Goal: Transaction & Acquisition: Purchase product/service

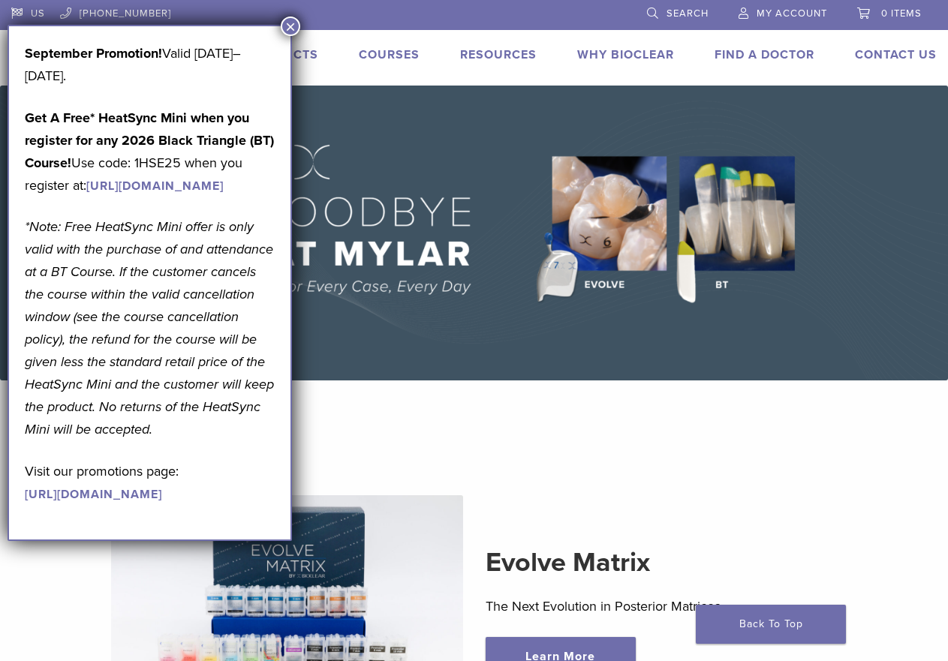
click at [288, 29] on button "×" at bounding box center [291, 27] width 20 height 20
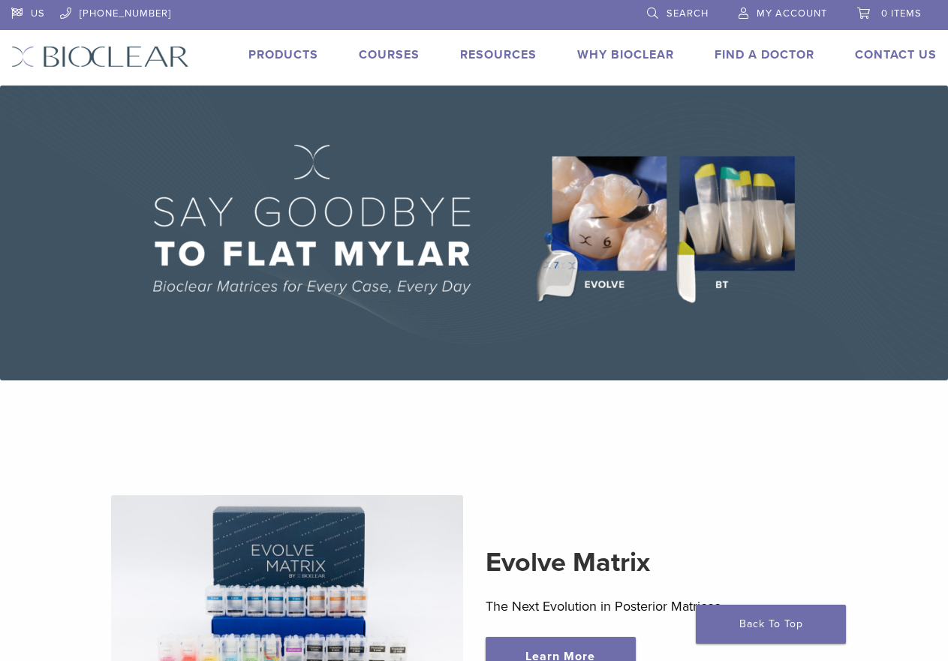
click at [302, 57] on link "Products" at bounding box center [283, 54] width 70 height 15
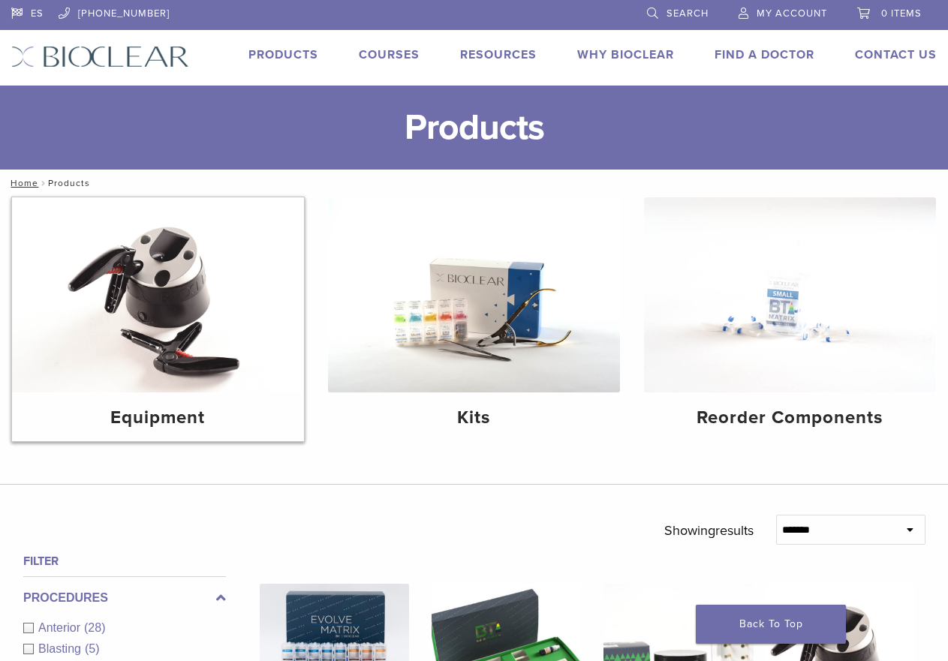
click at [191, 303] on img at bounding box center [158, 294] width 292 height 195
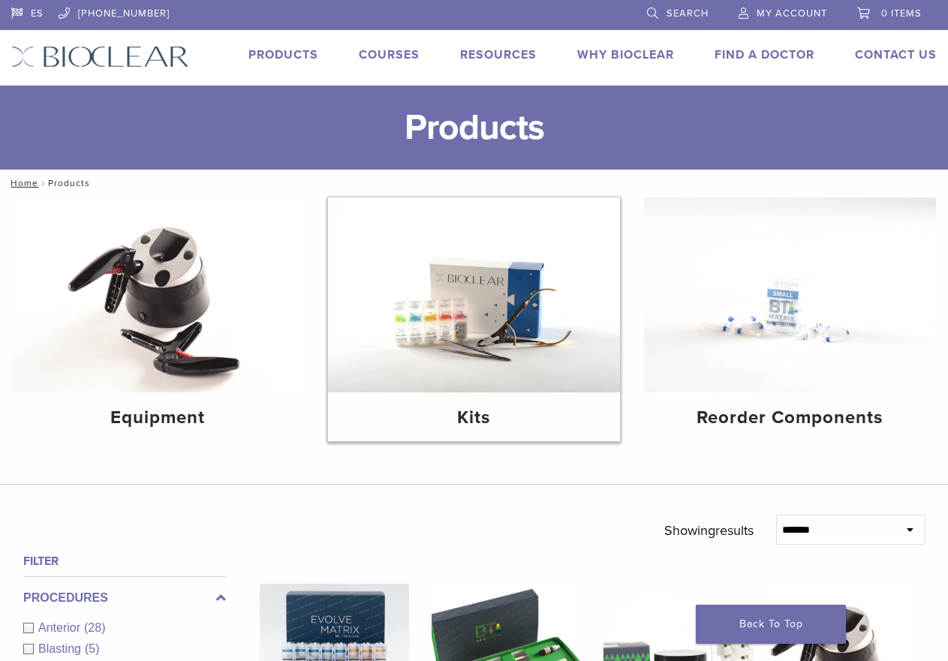
click at [473, 333] on img at bounding box center [474, 294] width 292 height 195
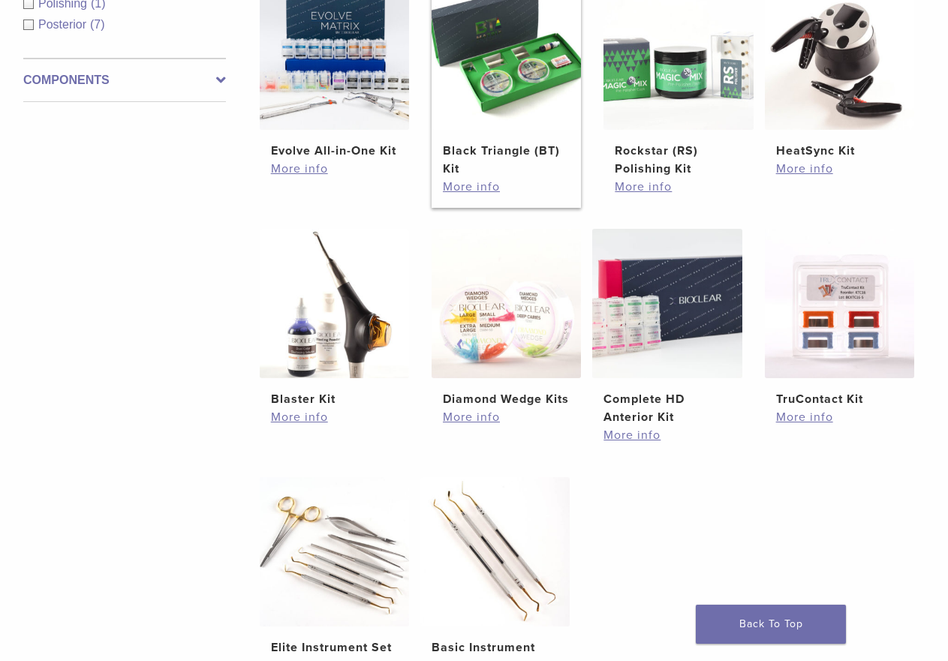
scroll to position [375, 0]
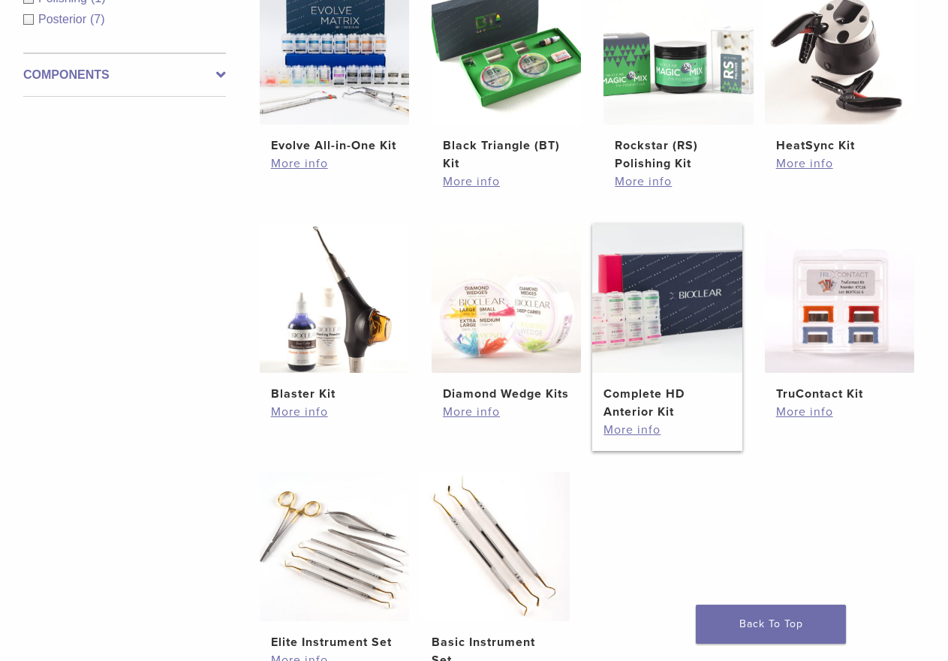
click at [642, 412] on h2 "Complete HD Anterior Kit" at bounding box center [667, 403] width 127 height 36
